Goal: Transaction & Acquisition: Purchase product/service

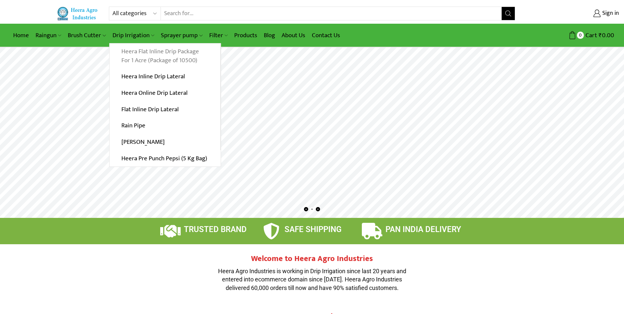
click at [188, 59] on link "Heera Flat Inline Drip Package For 1 Acre (Package of 10500)" at bounding box center [164, 55] width 111 height 25
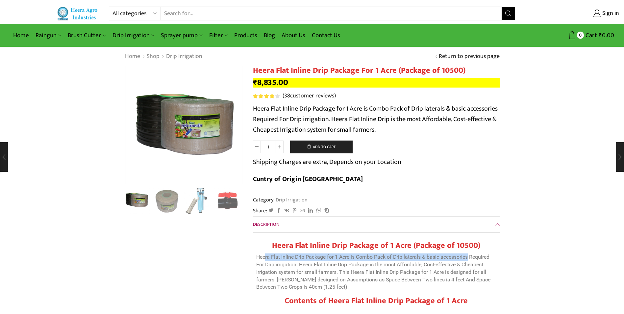
drag, startPoint x: 266, startPoint y: 239, endPoint x: 408, endPoint y: 246, distance: 141.9
click at [468, 253] on p "Heera Flat Inline Drip Package for 1 Acre is Combo Pack of Drip laterals & basi…" at bounding box center [376, 271] width 240 height 37
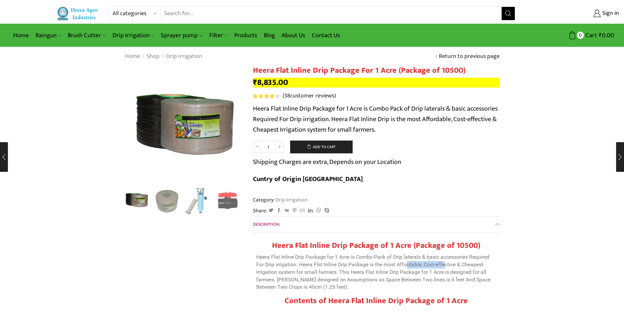
click at [408, 253] on p "Heera Flat Inline Drip Package for 1 Acre is Combo Pack of Drip laterals & basi…" at bounding box center [376, 271] width 240 height 37
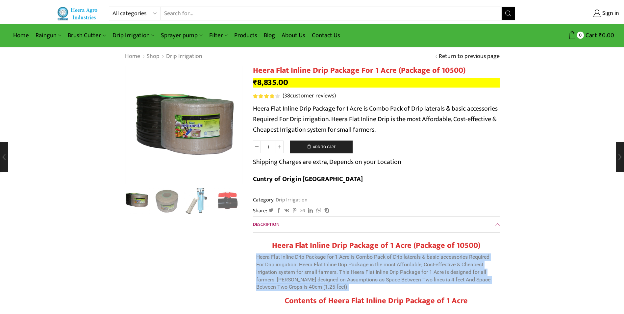
click at [408, 253] on p "Heera Flat Inline Drip Package for 1 Acre is Combo Pack of Drip laterals & basi…" at bounding box center [376, 271] width 240 height 37
drag, startPoint x: 408, startPoint y: 249, endPoint x: 387, endPoint y: 255, distance: 22.5
click at [387, 255] on p "Heera Flat Inline Drip Package for 1 Acre is Combo Pack of Drip laterals & basi…" at bounding box center [376, 271] width 240 height 37
click at [336, 266] on p "Heera Flat Inline Drip Package for 1 Acre is Combo Pack of Drip laterals & basi…" at bounding box center [376, 271] width 240 height 37
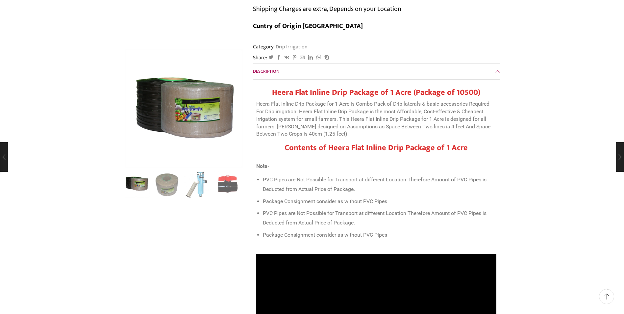
scroll to position [164, 0]
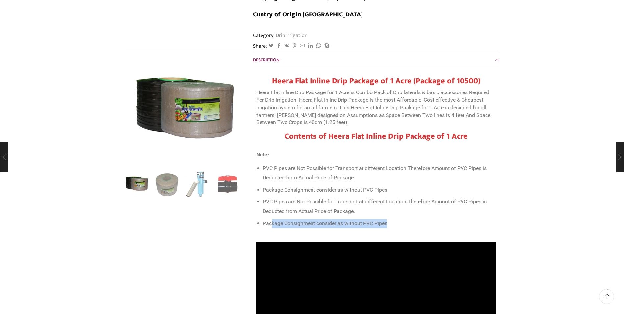
drag, startPoint x: 272, startPoint y: 204, endPoint x: 416, endPoint y: 203, distance: 144.0
click at [416, 219] on li "Package Consignment consider as without PVC Pipes" at bounding box center [379, 224] width 233 height 10
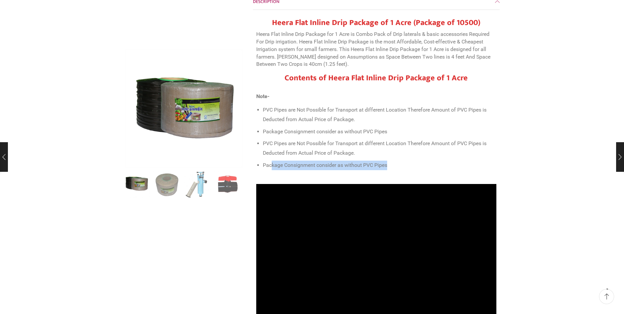
scroll to position [197, 0]
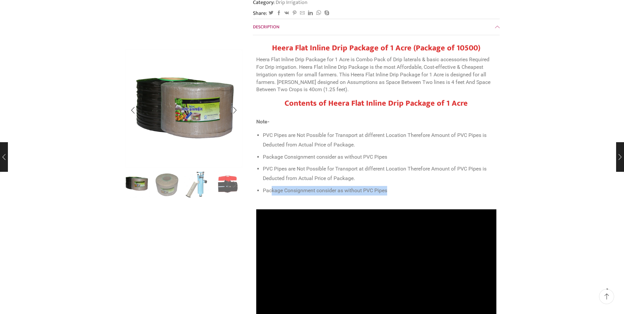
click at [231, 183] on div "Next slide" at bounding box center [234, 184] width 16 height 16
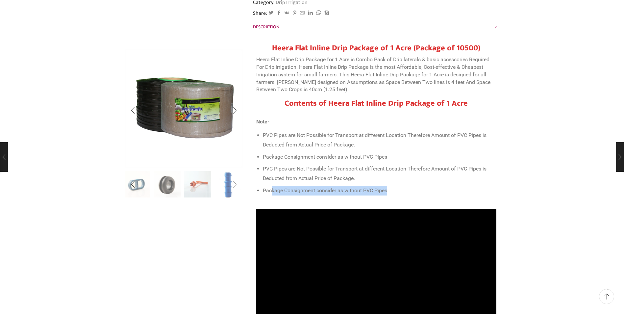
click at [231, 183] on div "Next slide" at bounding box center [234, 184] width 16 height 16
click at [231, 183] on img "10 / 10" at bounding box center [227, 184] width 27 height 27
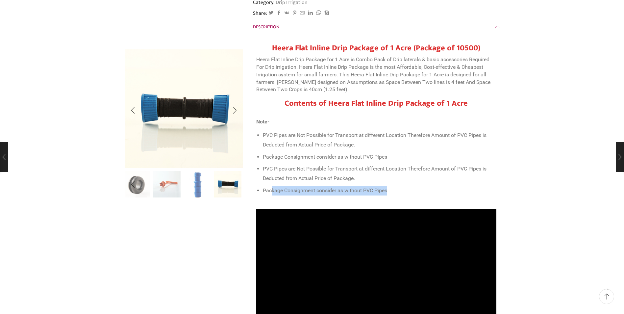
click at [231, 183] on img "10 / 10" at bounding box center [227, 183] width 27 height 27
click at [233, 108] on div "Next slide" at bounding box center [234, 110] width 16 height 16
click at [135, 112] on div "Previous slide" at bounding box center [133, 110] width 16 height 16
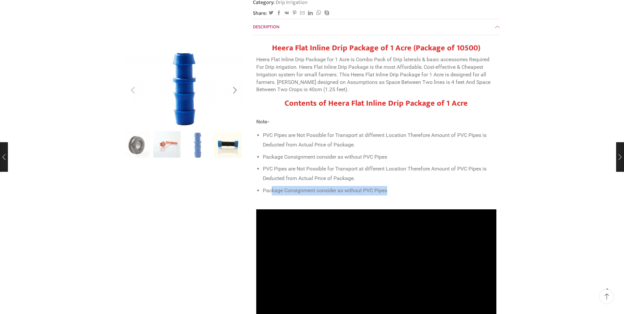
click at [134, 94] on div "Previous slide" at bounding box center [133, 90] width 16 height 16
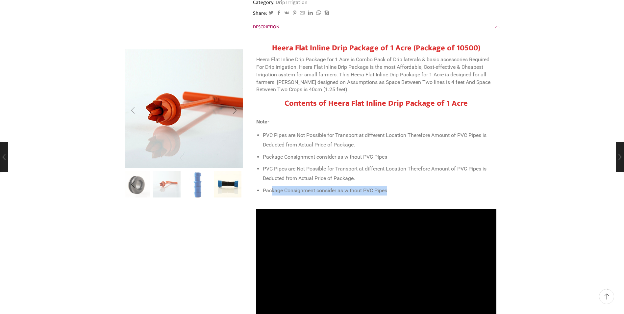
click at [134, 94] on img "8 / 10" at bounding box center [190, 114] width 164 height 164
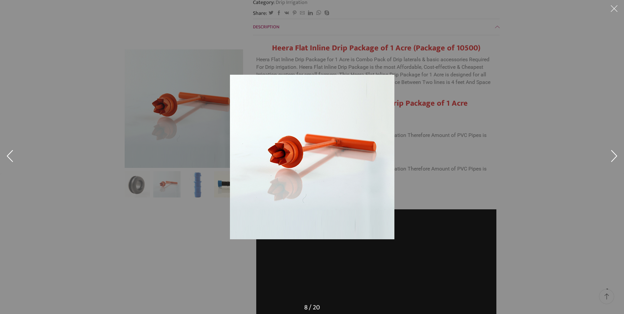
click at [12, 153] on button at bounding box center [10, 156] width 20 height 33
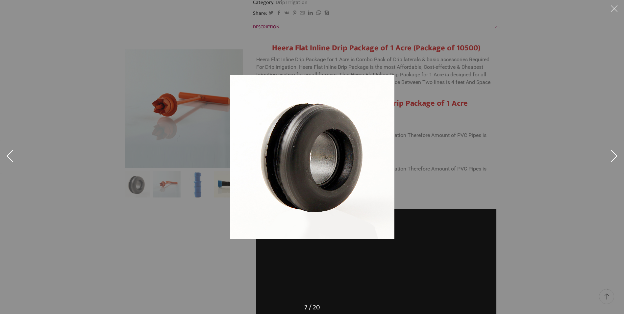
click at [12, 153] on button at bounding box center [10, 156] width 20 height 33
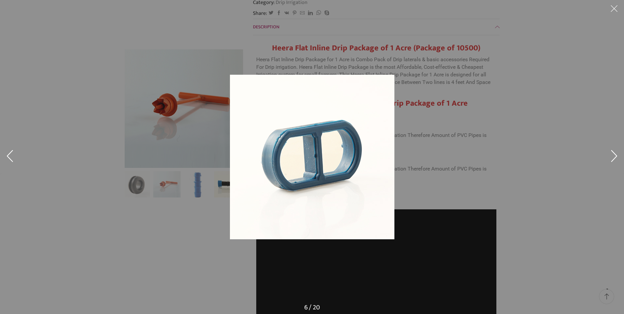
click at [12, 153] on button at bounding box center [10, 156] width 20 height 33
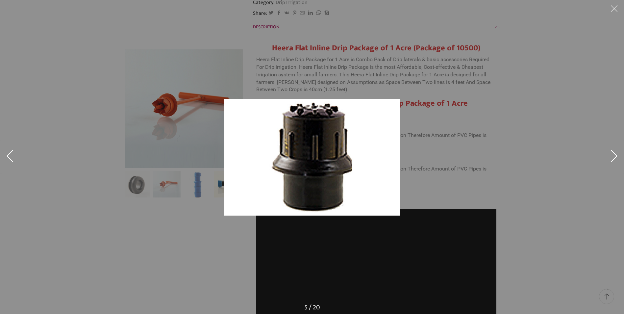
click at [12, 153] on button at bounding box center [10, 156] width 20 height 33
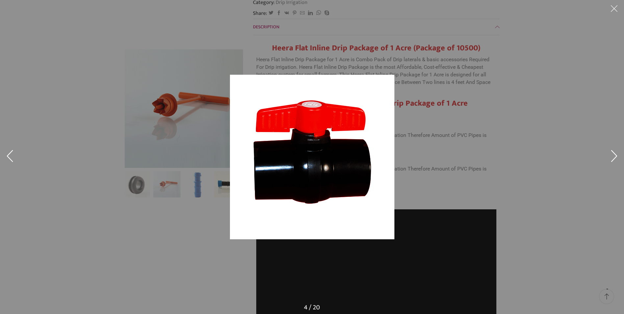
click at [12, 153] on button at bounding box center [10, 156] width 20 height 33
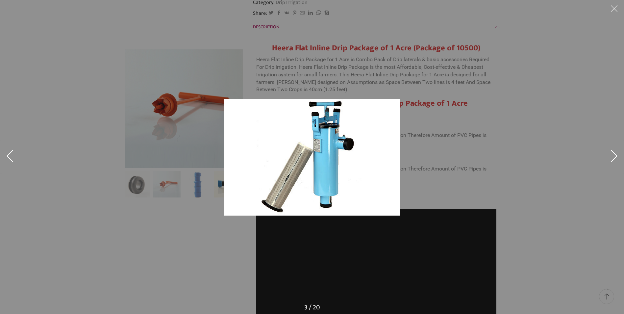
click at [12, 153] on button at bounding box center [10, 156] width 20 height 33
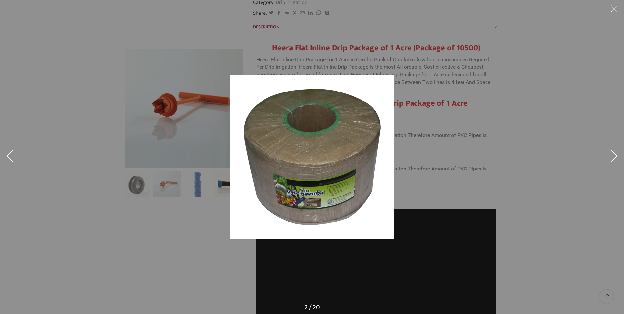
click at [12, 154] on button at bounding box center [10, 156] width 20 height 33
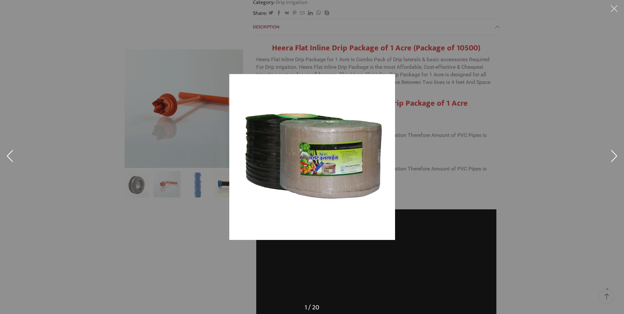
click at [612, 158] on button at bounding box center [614, 156] width 20 height 33
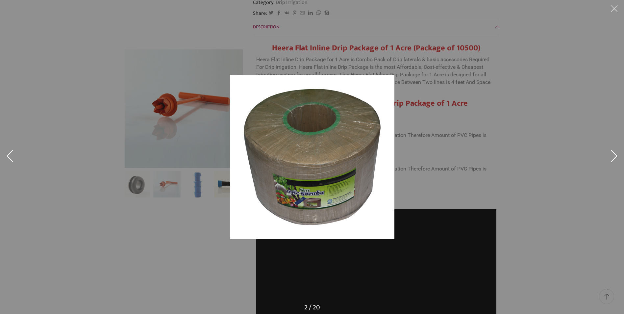
click at [12, 155] on button at bounding box center [10, 156] width 20 height 33
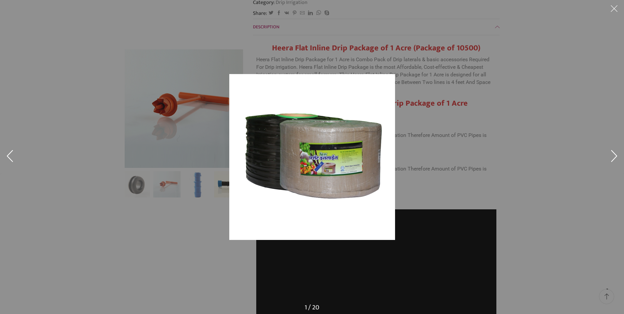
click at [336, 158] on img at bounding box center [312, 157] width 166 height 166
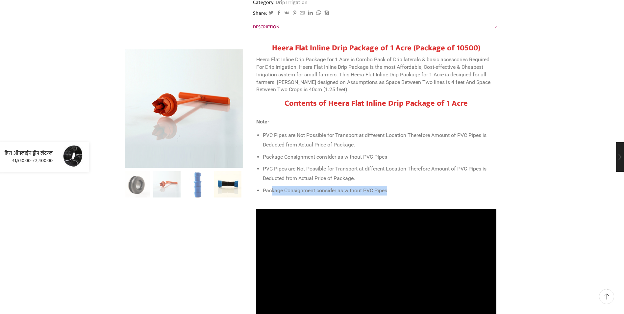
click at [4, 158] on div "हिरा ऑनलाईन ड्रीप लॅटरल ₹ 1,550.00 – ₹ 2,400.00" at bounding box center [44, 157] width 89 height 30
click at [43, 153] on link "हिरा ऑनलाईन ड्रीप लॅटरल" at bounding box center [29, 153] width 48 height 8
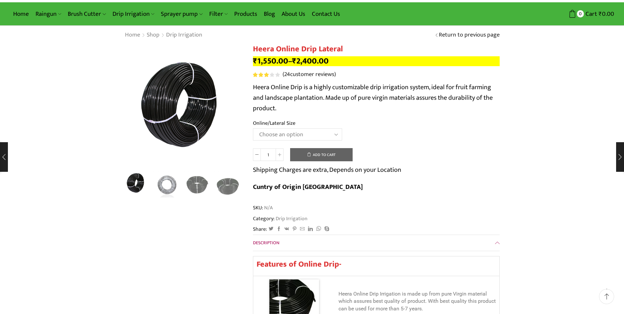
scroll to position [33, 0]
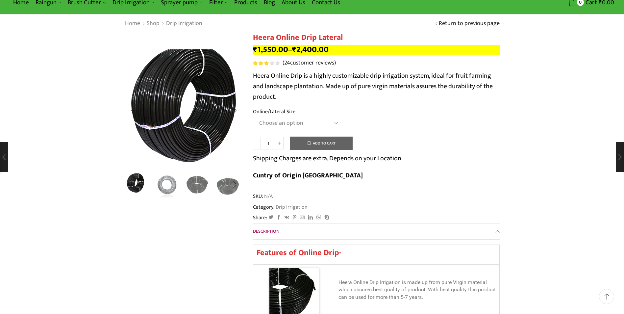
click at [165, 107] on img "1 / 5" at bounding box center [190, 109] width 164 height 164
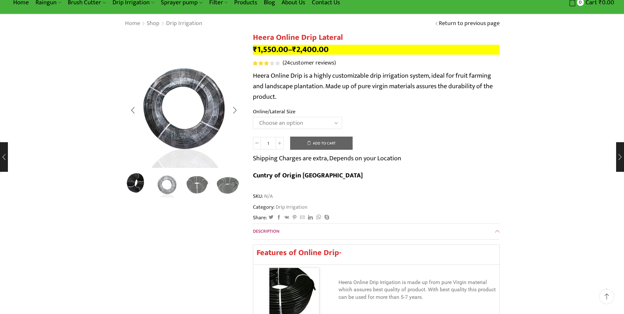
click at [223, 183] on img "4 / 5" at bounding box center [227, 183] width 27 height 27
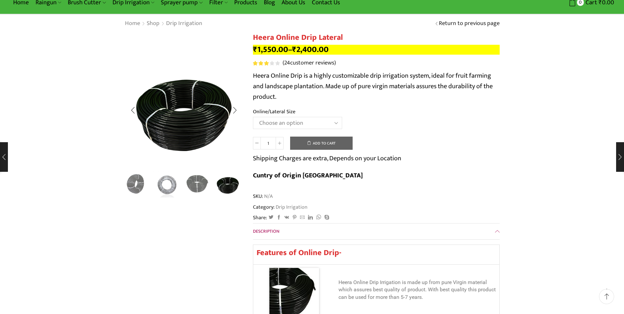
click at [200, 179] on img "3 / 5" at bounding box center [197, 183] width 27 height 27
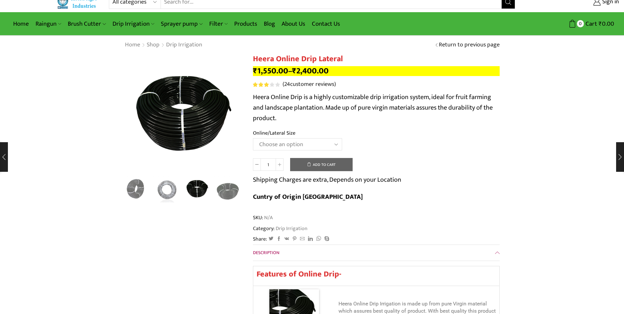
scroll to position [0, 0]
